Goal: Task Accomplishment & Management: Use online tool/utility

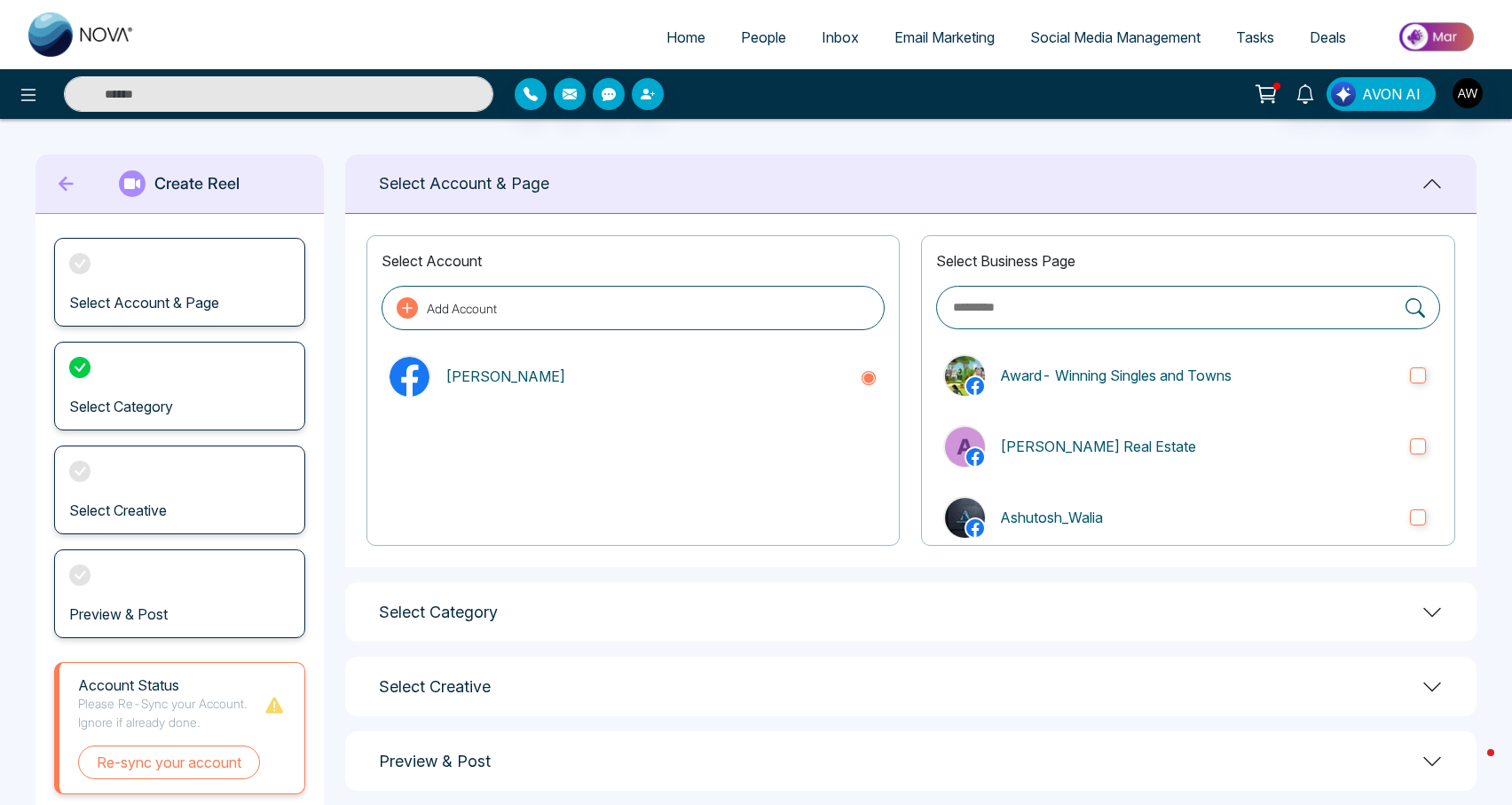
scroll to position [50, 0]
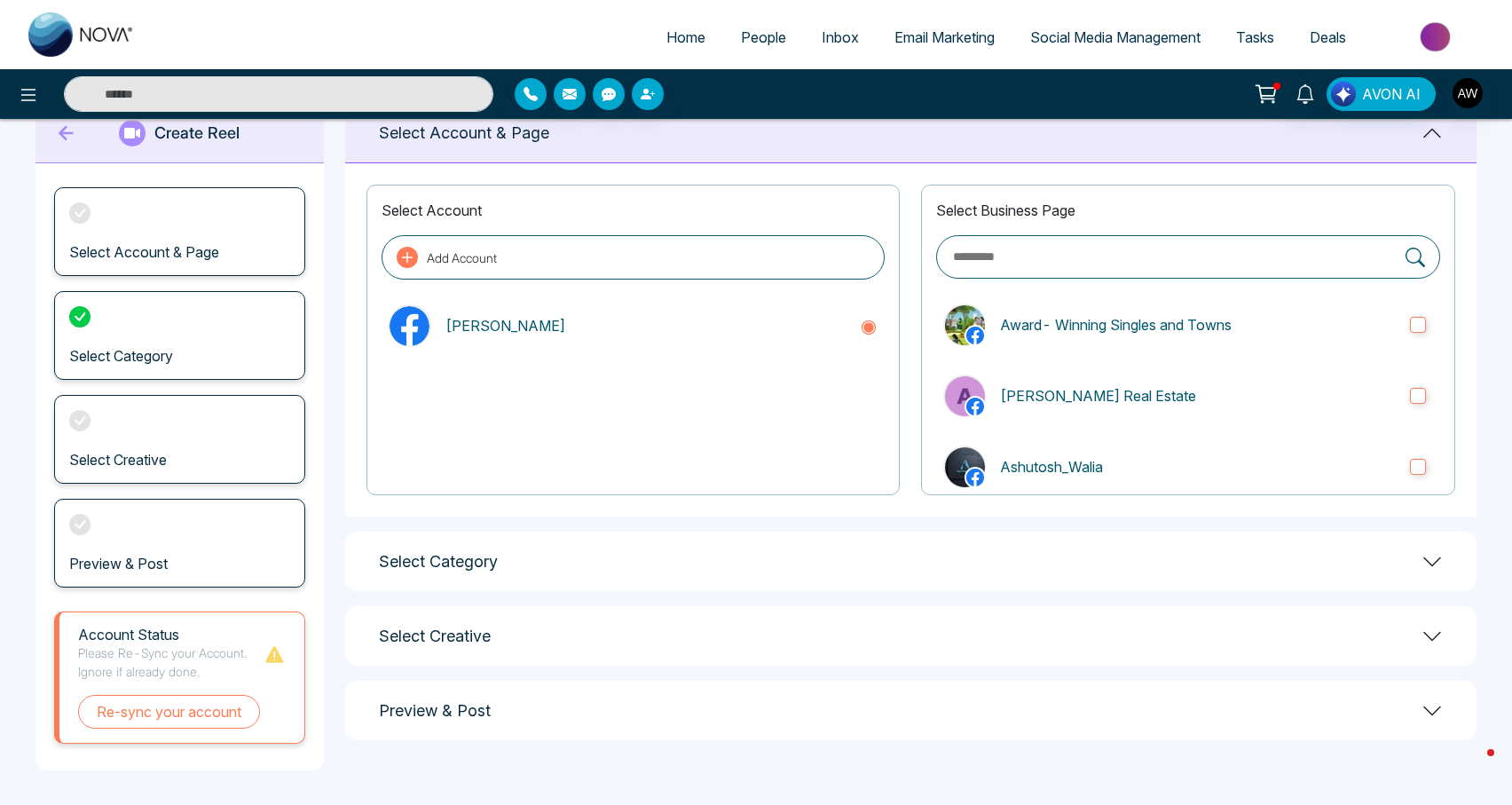
click at [674, 45] on span "Home" at bounding box center [686, 36] width 39 height 18
select select "*"
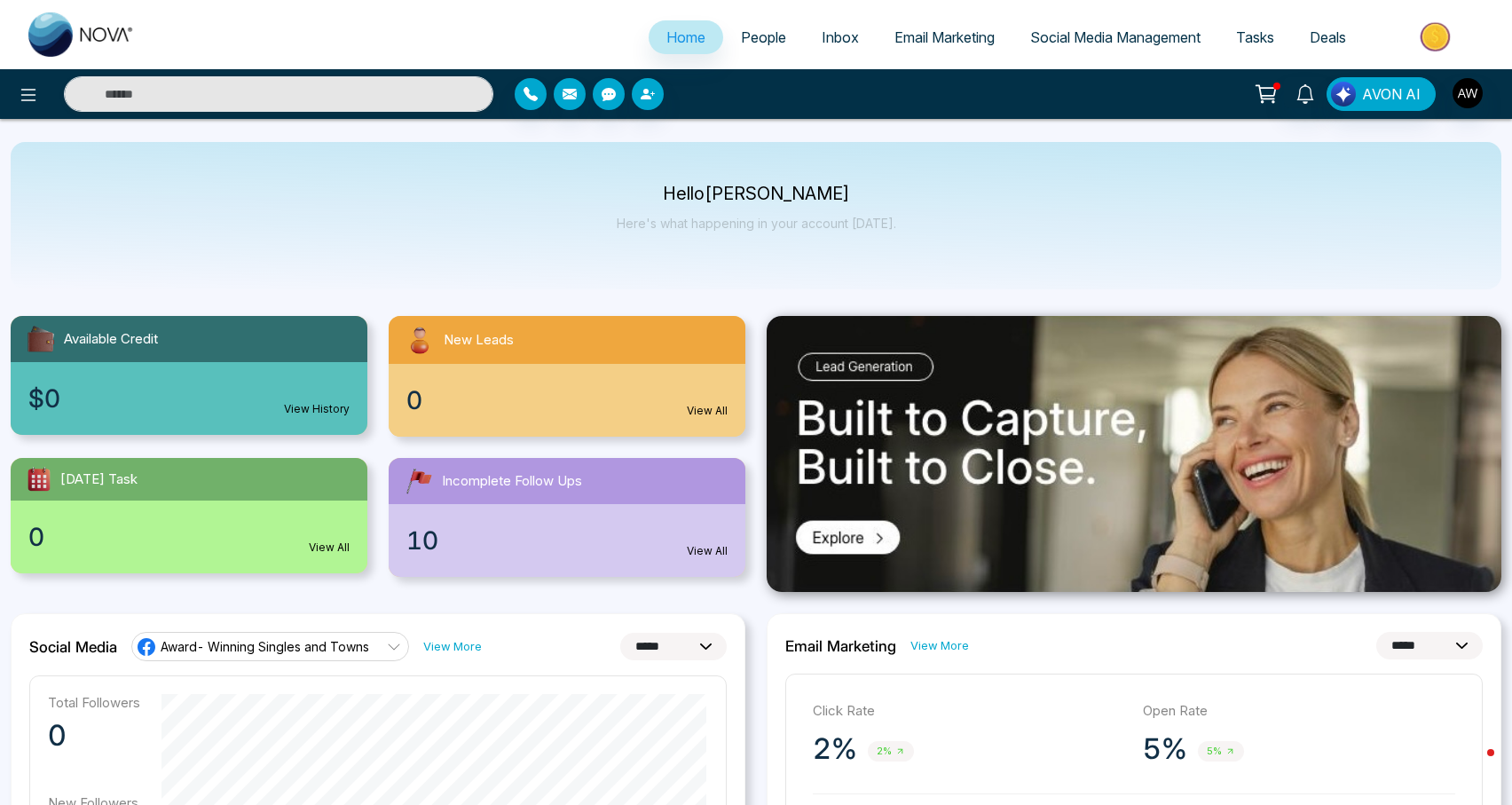
click at [1066, 45] on span "Social Media Management" at bounding box center [1114, 36] width 170 height 18
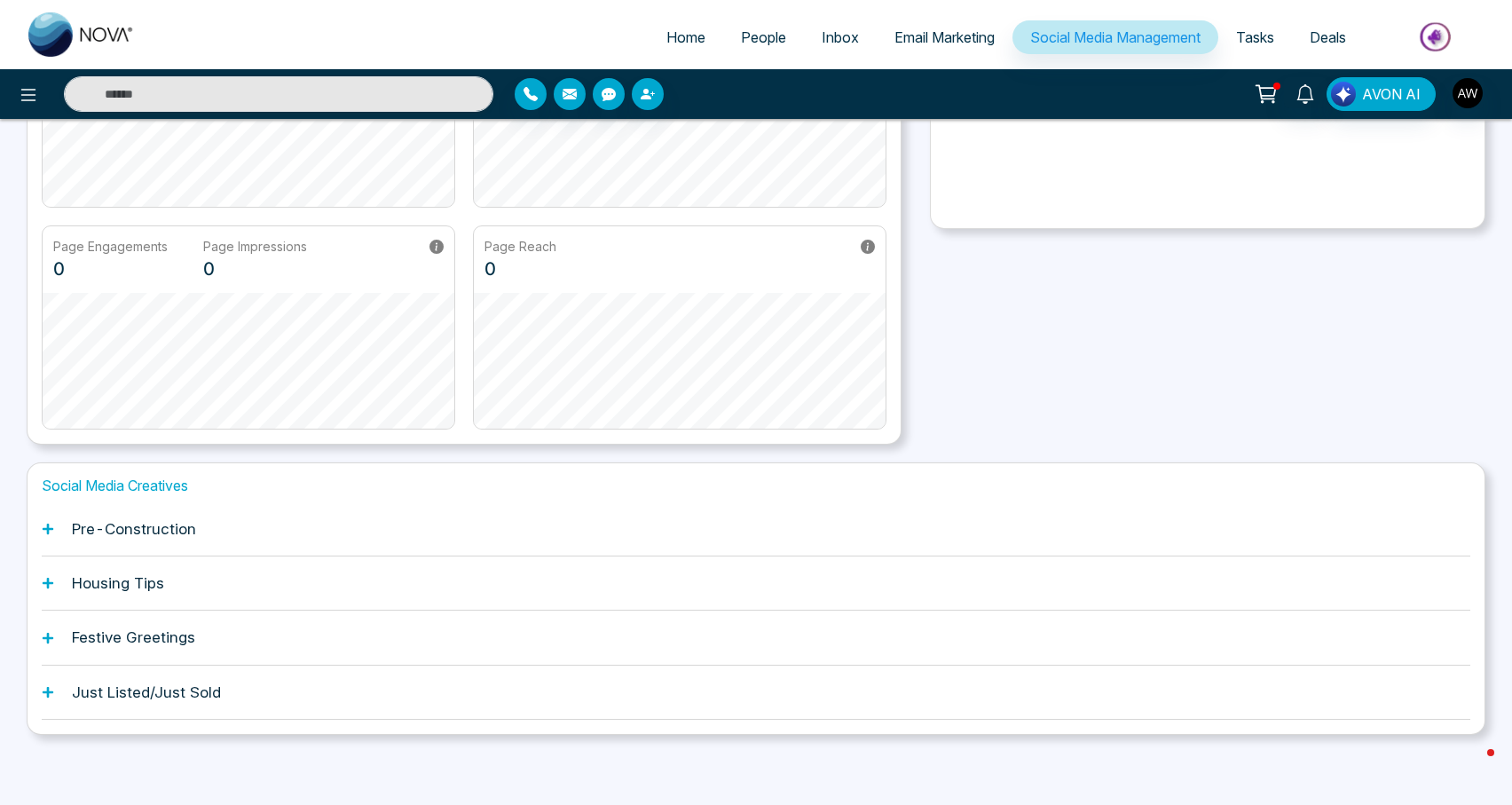
scroll to position [279, 0]
click at [204, 526] on div "Pre-Construction" at bounding box center [756, 530] width 1428 height 54
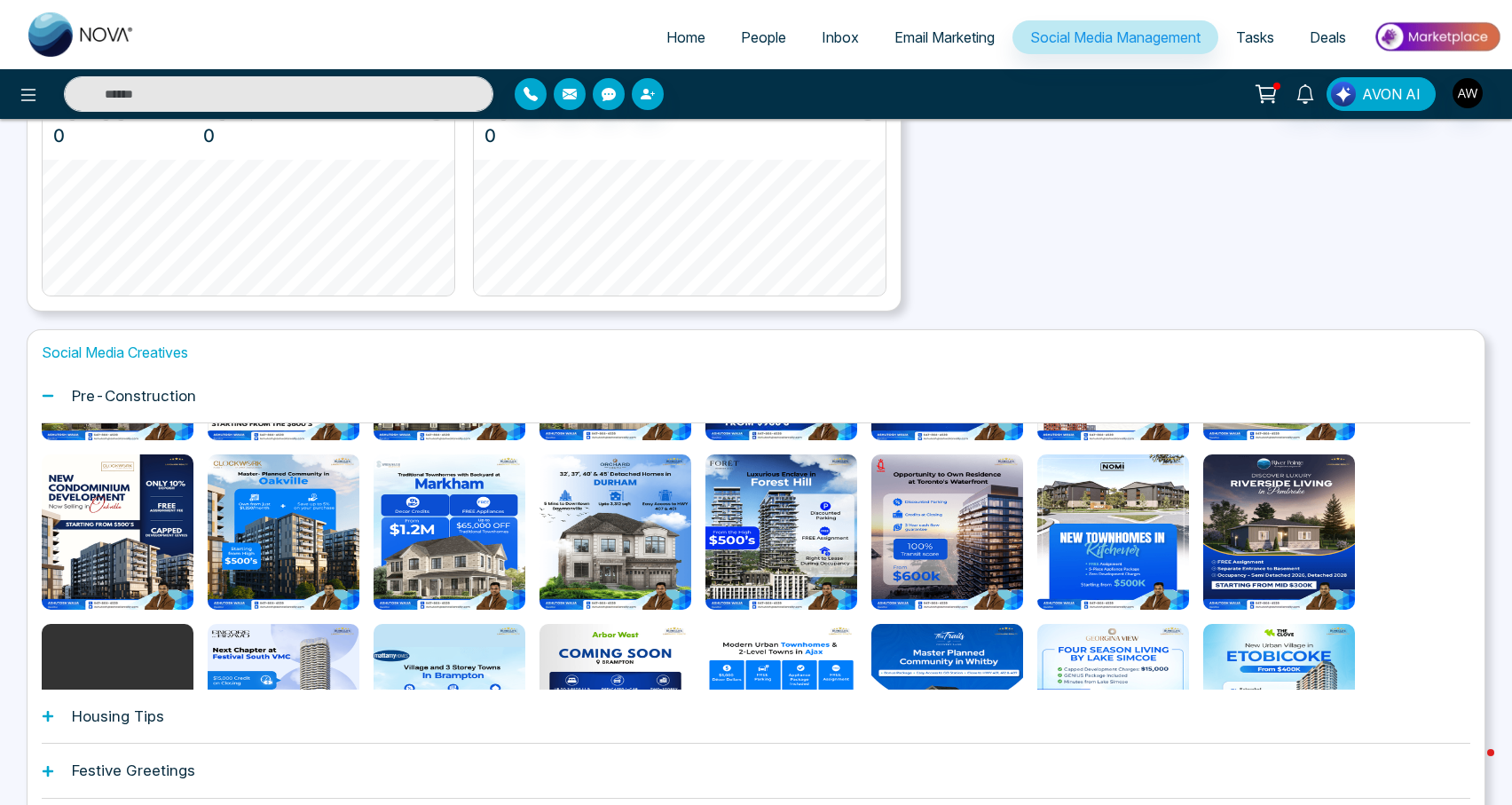
scroll to position [493, 0]
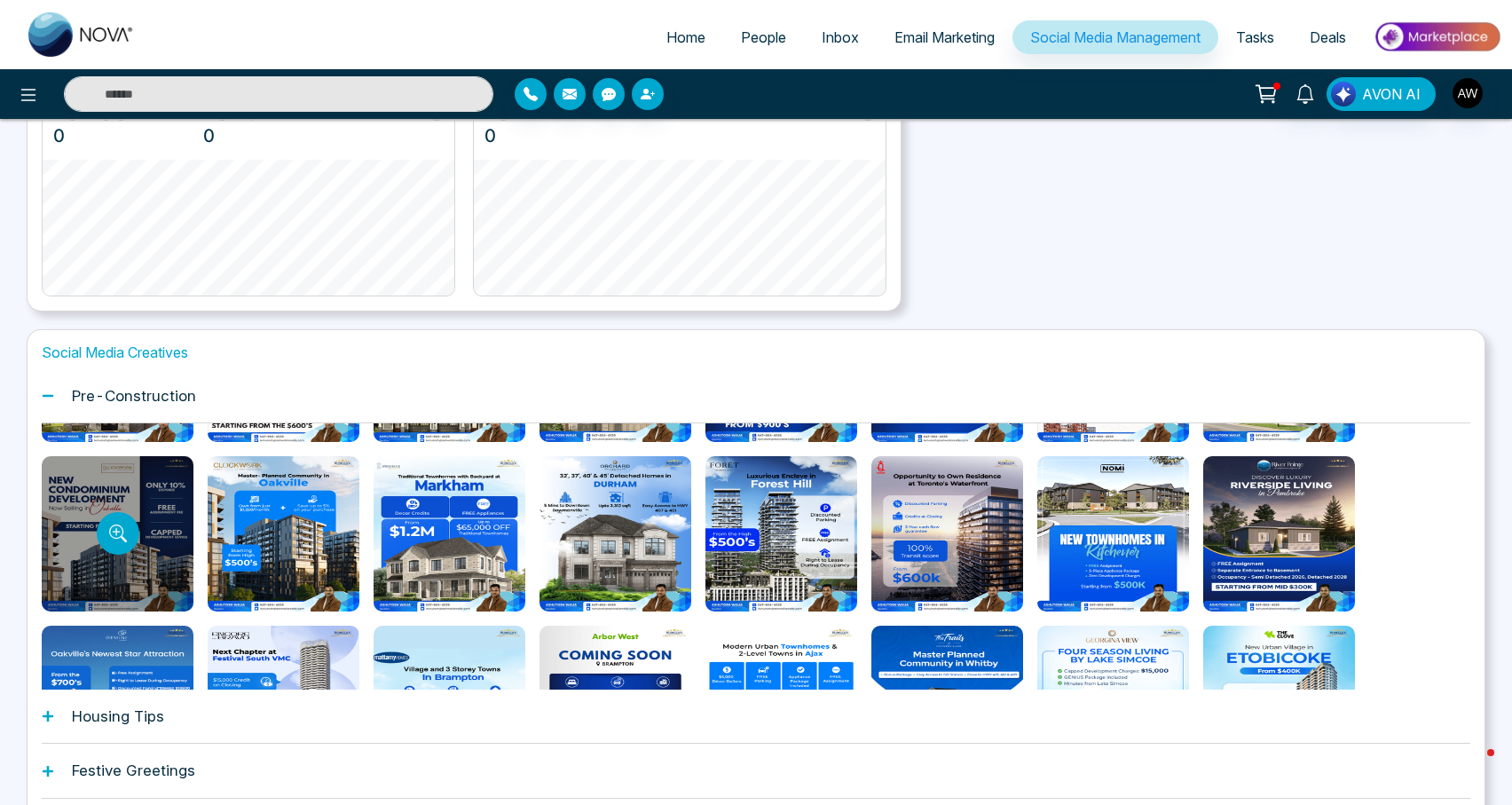
click at [144, 583] on div at bounding box center [118, 534] width 152 height 155
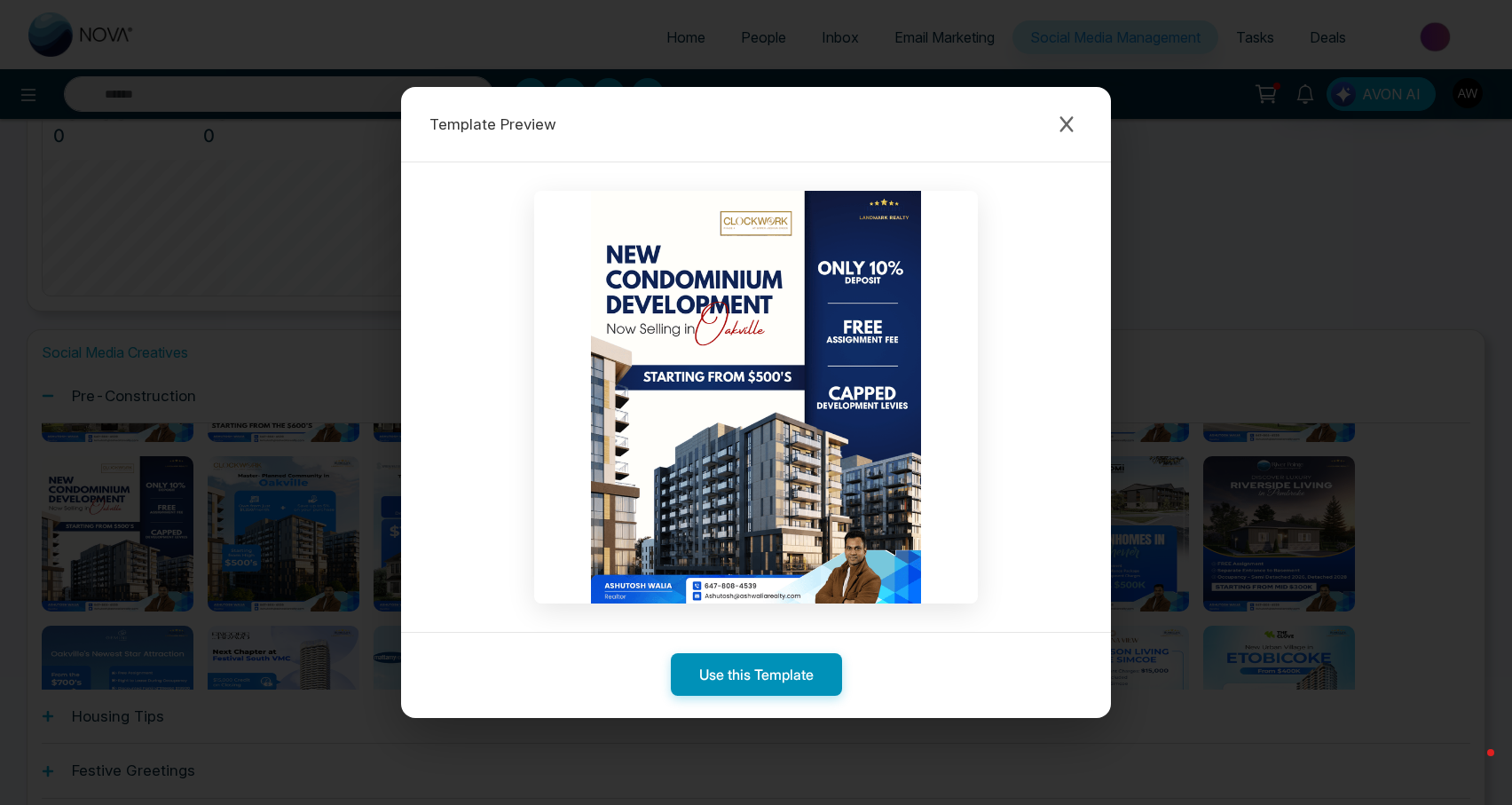
click at [763, 688] on button "Use this Template" at bounding box center [756, 675] width 171 height 43
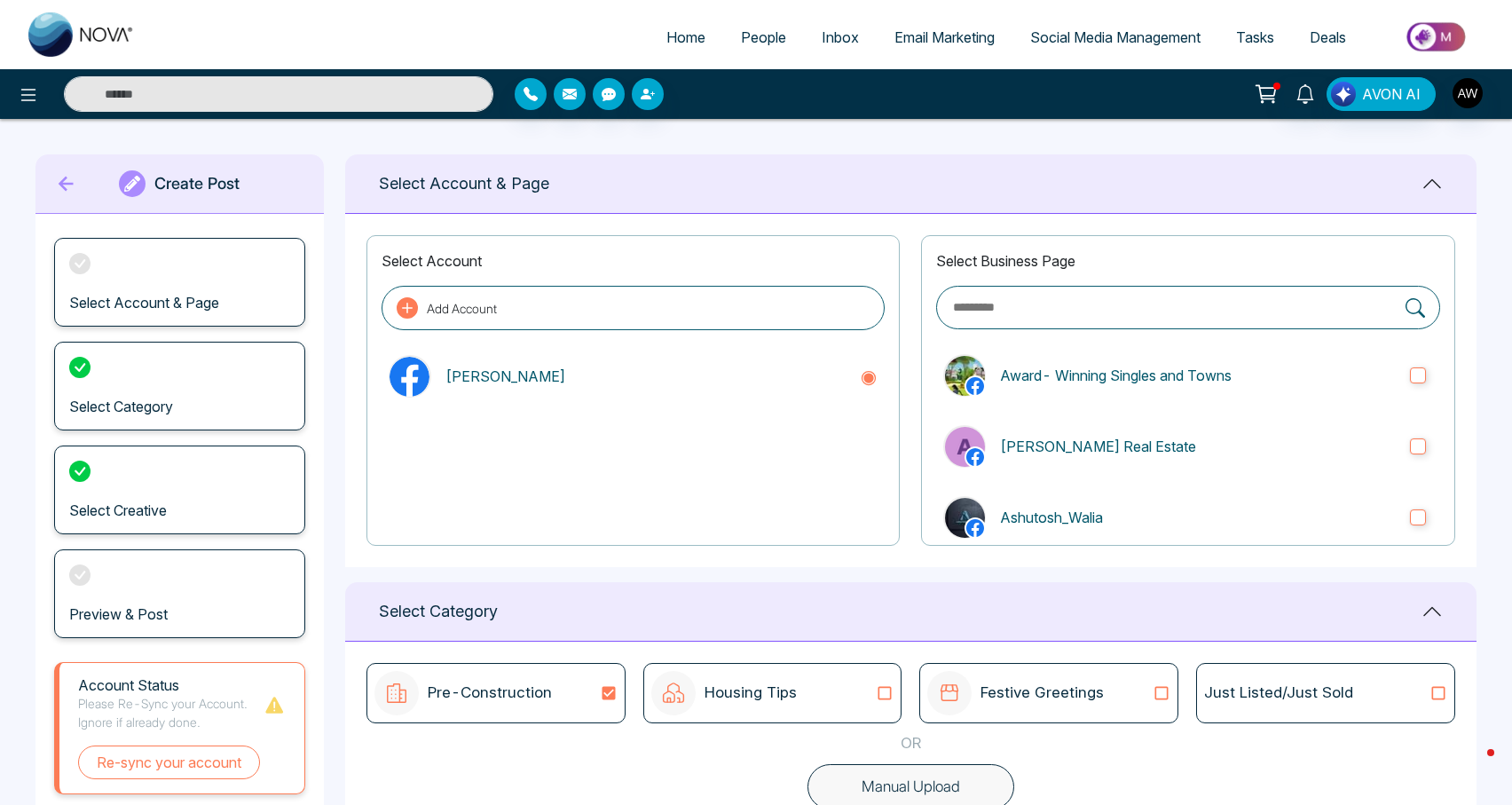
click at [1117, 487] on div "Select Business Page Award- Winning Singles and Towns [PERSON_NAME] Real Estate…" at bounding box center [1188, 390] width 534 height 311
click at [1127, 511] on p "Ashutosh_Walia" at bounding box center [1197, 517] width 396 height 21
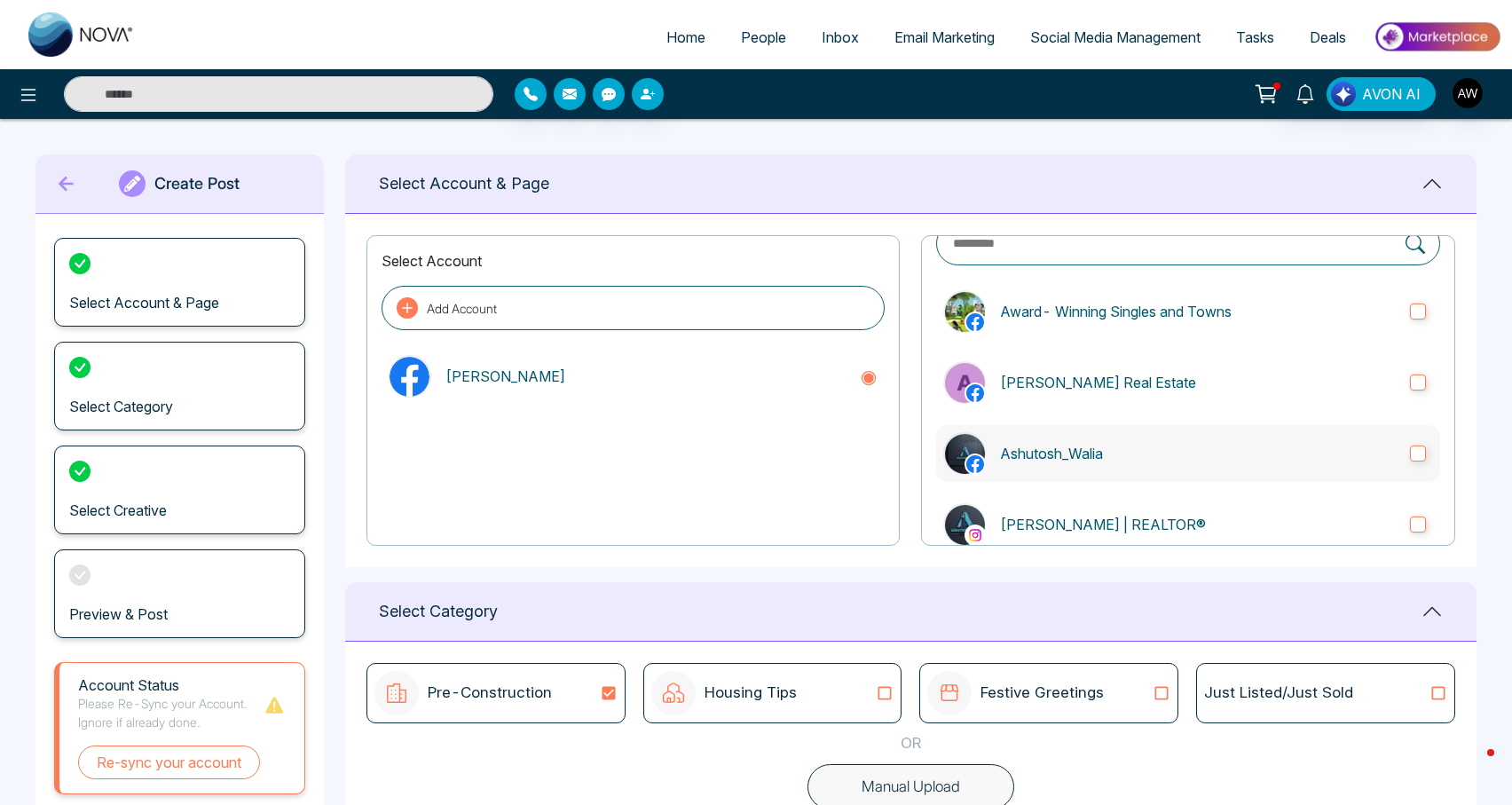
scroll to position [87, 0]
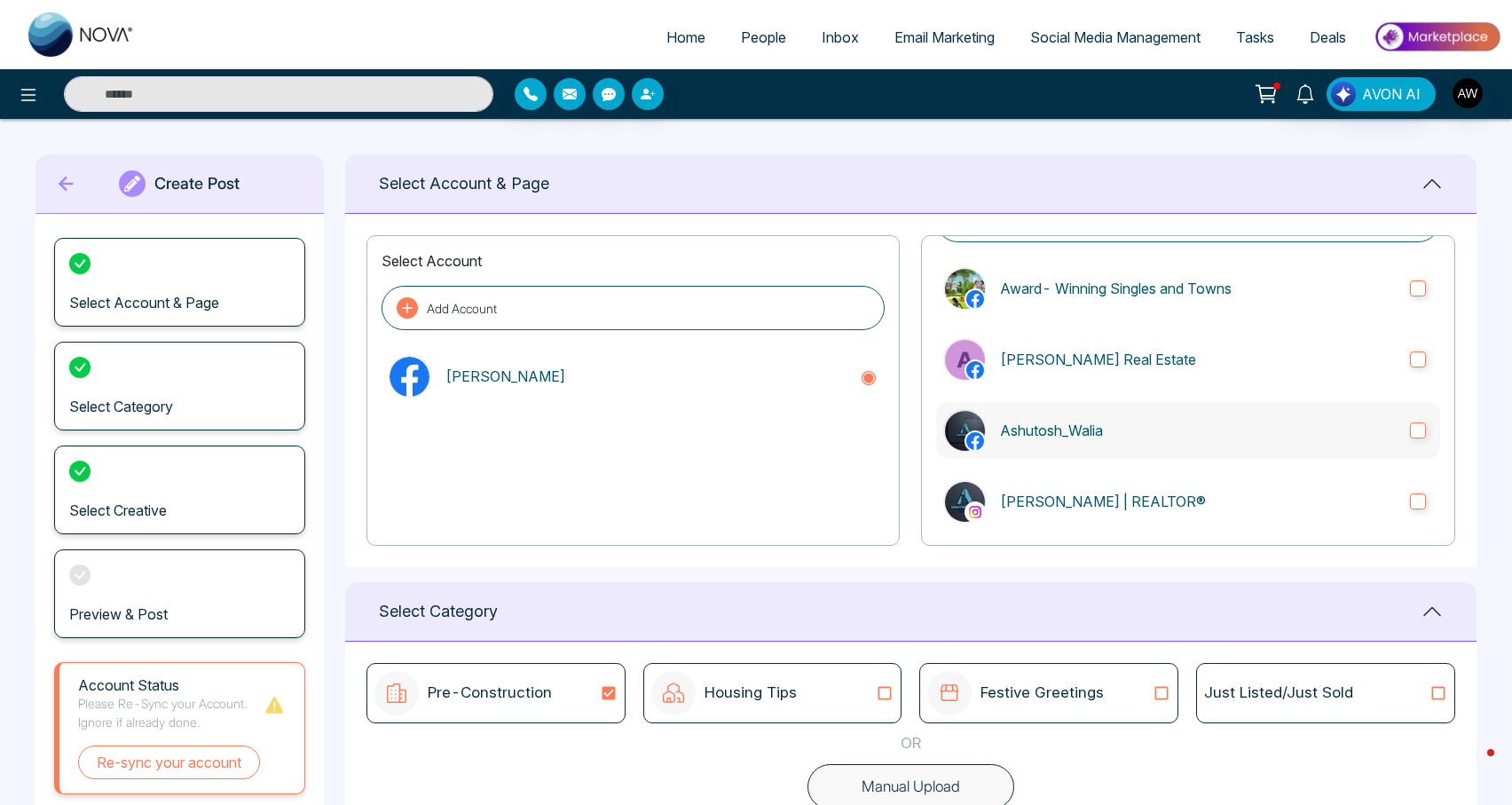
click at [1127, 511] on label "[PERSON_NAME] | REALTOR®" at bounding box center [1188, 501] width 504 height 57
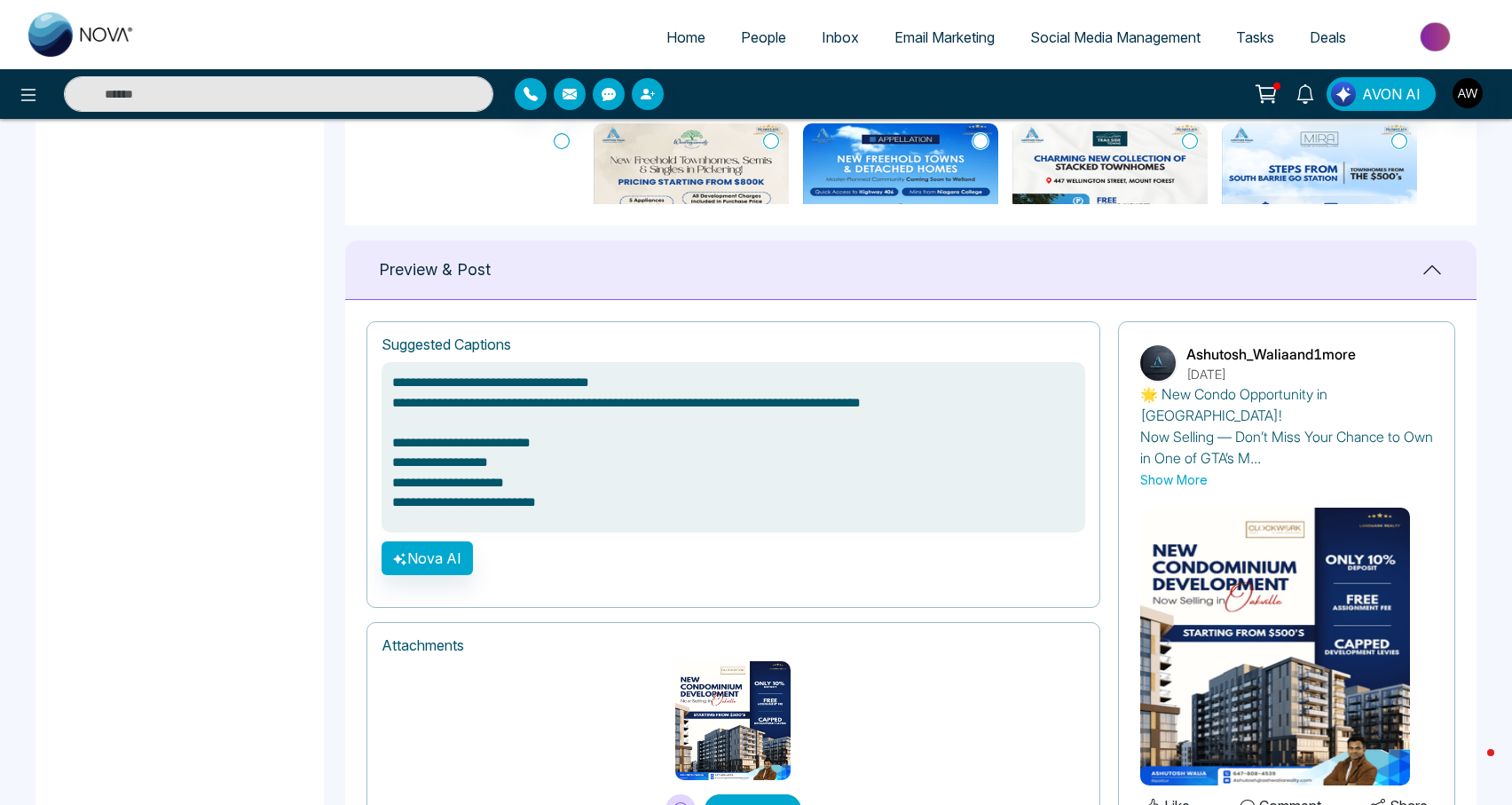
scroll to position [1041, 0]
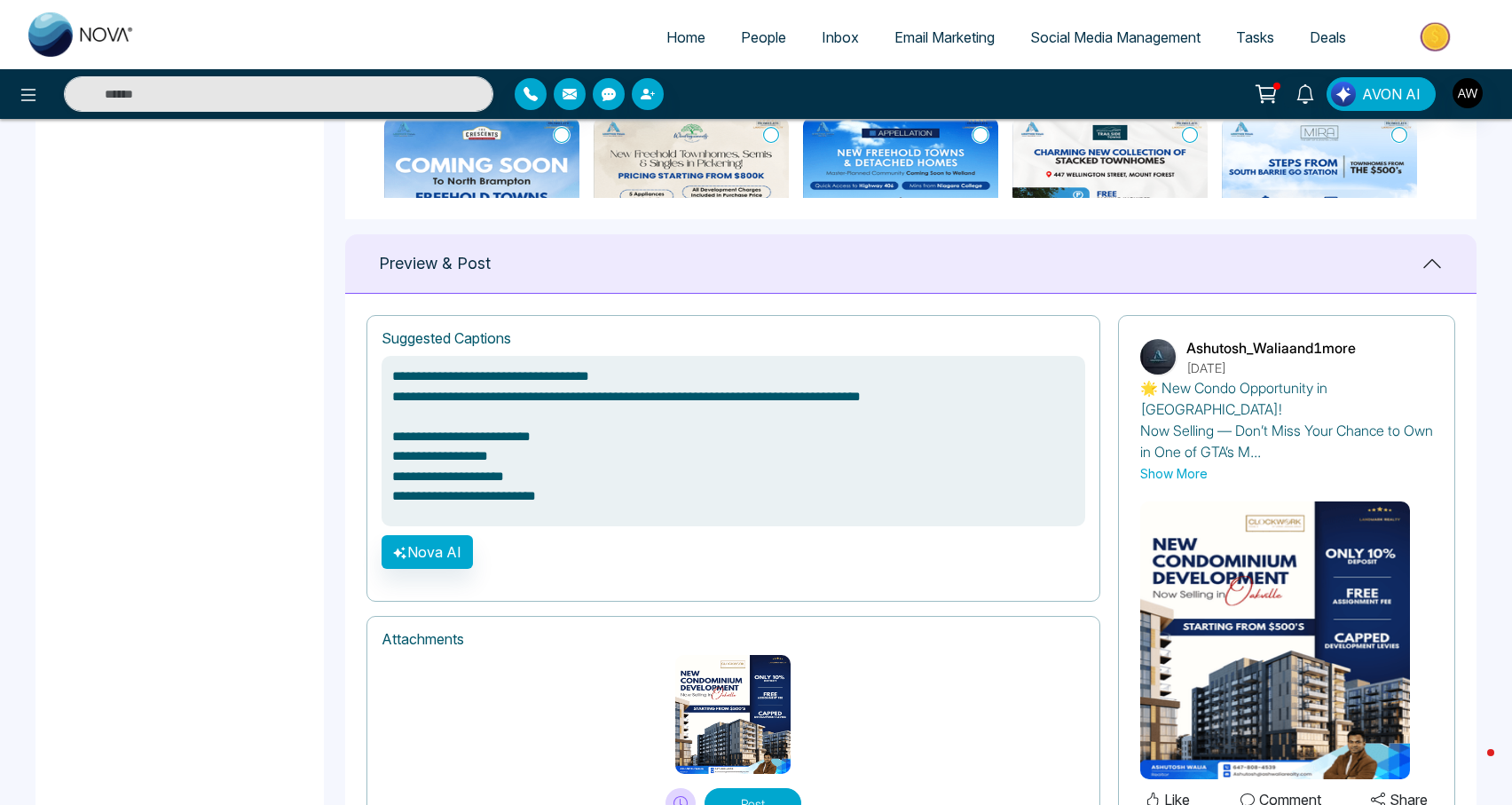
click at [763, 788] on button "Post" at bounding box center [753, 803] width 97 height 30
type textarea "**********"
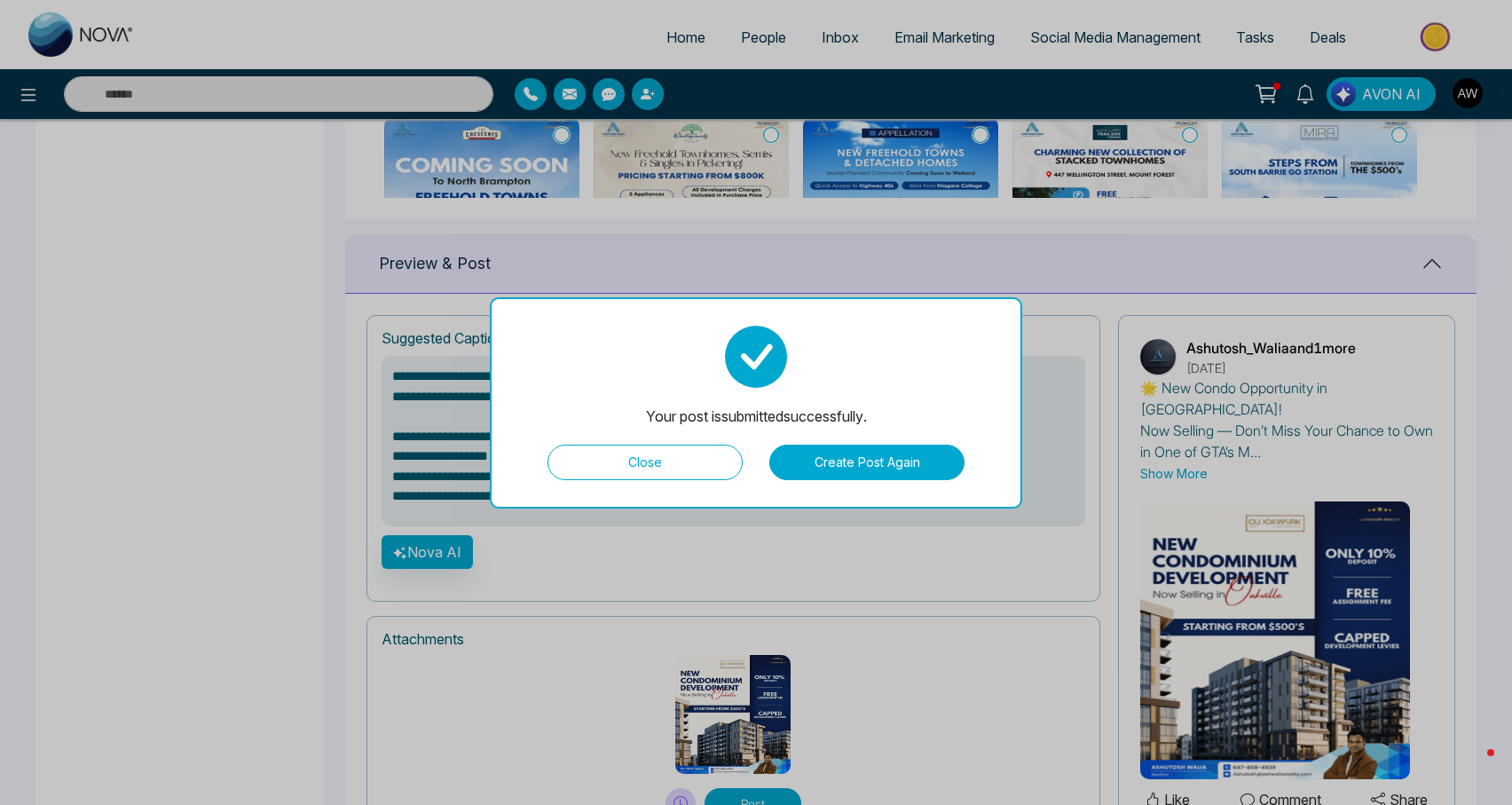
click at [656, 477] on button "Close" at bounding box center [644, 462] width 195 height 35
